Goal: Task Accomplishment & Management: Manage account settings

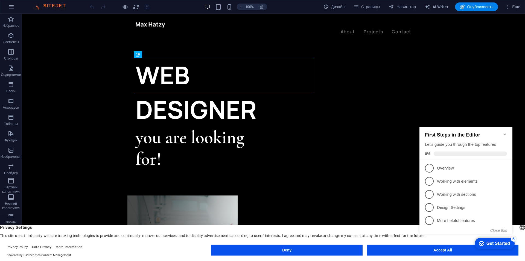
click at [443, 251] on div "checkmark Get Started 5 First Steps in the Editor Let's guide you through the t…" at bounding box center [467, 185] width 100 height 133
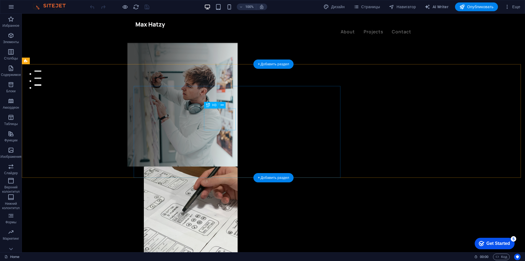
scroll to position [219, 0]
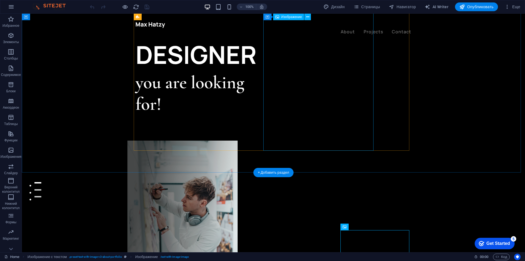
scroll to position [27, 0]
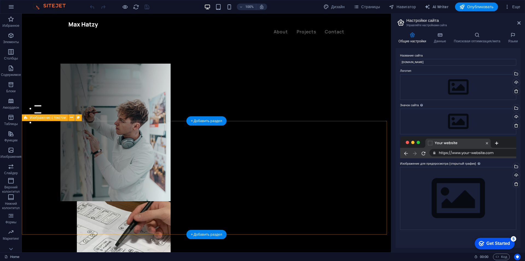
scroll to position [0, 0]
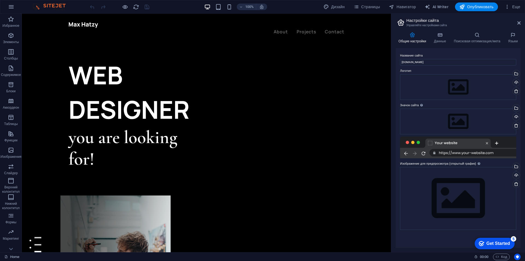
click at [516, 24] on header "Настройки сайта Управляйте настройками сайта" at bounding box center [459, 21] width 124 height 14
click at [521, 22] on aside "Настройки сайта Управляйте настройками сайта Общие настройки Данные Поисковая о…" at bounding box center [458, 133] width 134 height 239
click at [520, 24] on aside "Настройки сайта Управляйте настройками сайта Общие настройки Данные Поисковая о…" at bounding box center [458, 133] width 134 height 239
click at [519, 25] on icon at bounding box center [518, 23] width 3 height 4
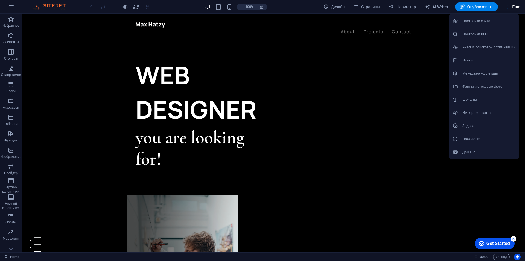
click at [362, 9] on div at bounding box center [262, 130] width 525 height 261
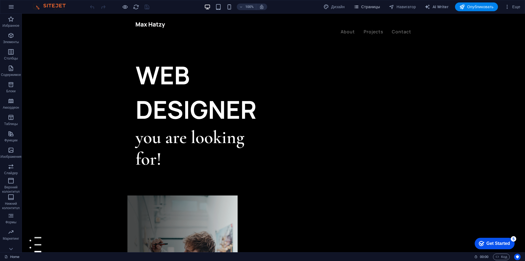
click at [0, 0] on span "Страницы" at bounding box center [0, 0] width 0 height 0
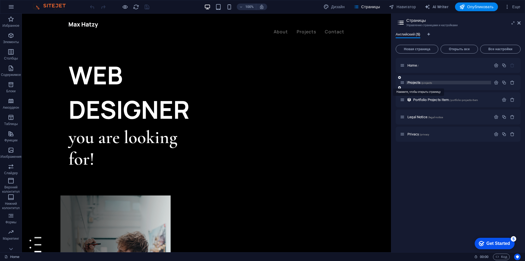
click at [420, 81] on span "Projects /projects" at bounding box center [419, 83] width 25 height 4
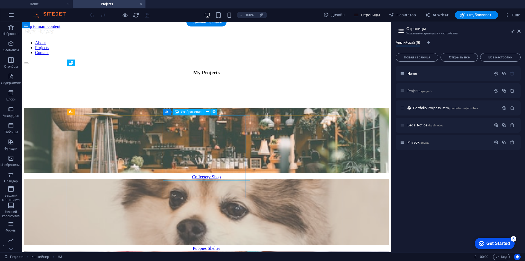
click at [207, 180] on figure at bounding box center [206, 213] width 365 height 67
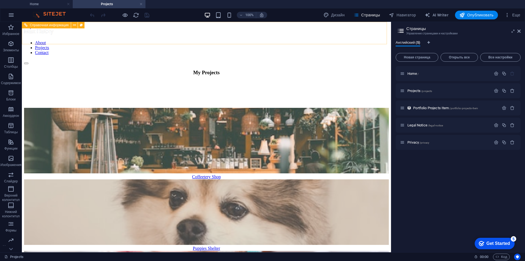
click at [278, 40] on nav "About Projects Contact" at bounding box center [206, 47] width 365 height 15
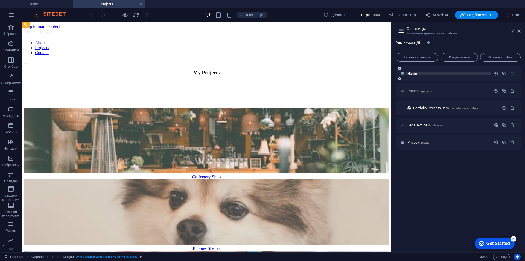
click at [411, 74] on span "Home /" at bounding box center [412, 74] width 11 height 4
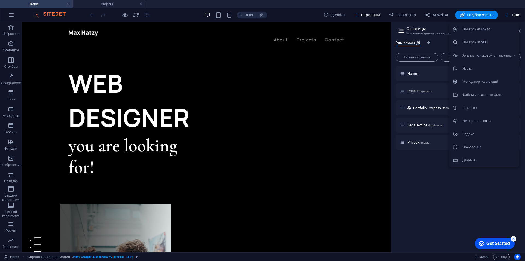
click at [482, 28] on h6 "Настройки сайта" at bounding box center [488, 29] width 53 height 7
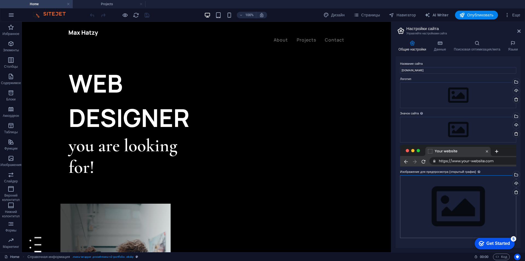
click at [452, 210] on div "Перетащите файлы сюда, нажмите, чтобы выбрать файлы, или выберите файлы из разд…" at bounding box center [458, 207] width 116 height 63
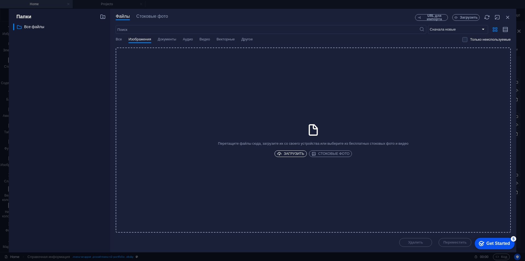
click at [300, 154] on span "Загрузить" at bounding box center [290, 154] width 27 height 7
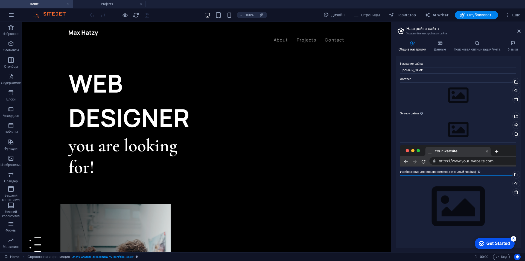
click at [438, 201] on div "Перетащите файлы сюда, нажмите, чтобы выбрать файлы, или выберите файлы из разд…" at bounding box center [458, 207] width 116 height 63
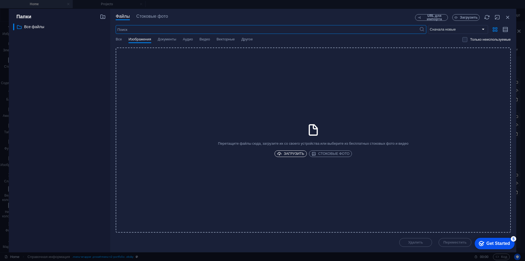
click at [298, 154] on span "Загрузить" at bounding box center [290, 154] width 27 height 7
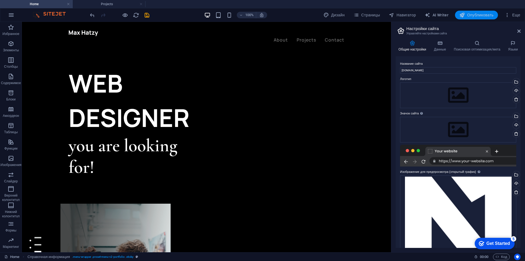
click at [479, 14] on span "Опубликовать" at bounding box center [476, 14] width 34 height 5
